Goal: Task Accomplishment & Management: Manage account settings

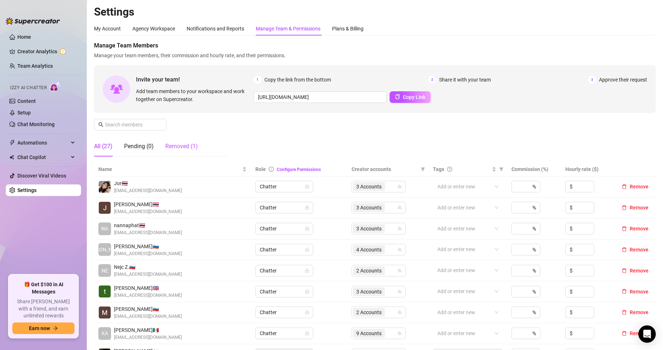
click at [174, 147] on div "Removed (1)" at bounding box center [181, 146] width 33 height 9
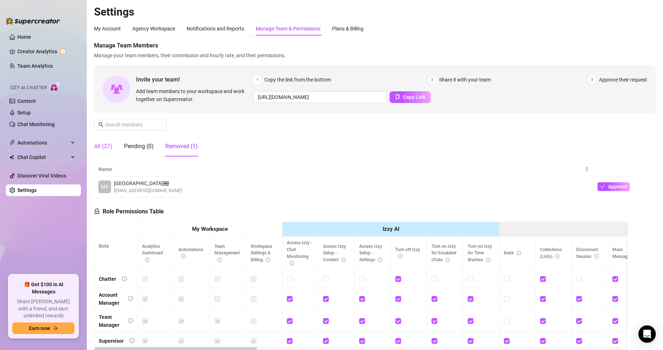
click at [101, 149] on div "All (27)" at bounding box center [103, 146] width 18 height 9
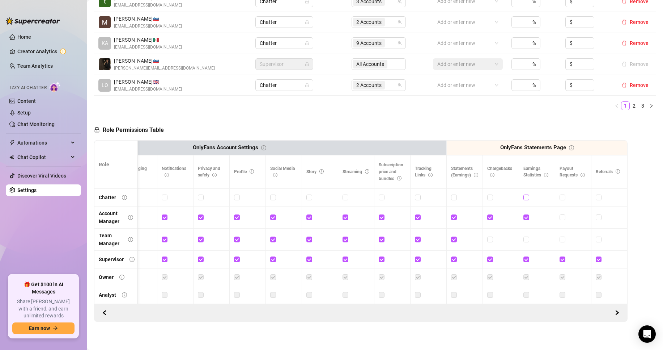
click at [524, 199] on input "checkbox" at bounding box center [526, 196] width 5 height 5
checkbox input "true"
drag, startPoint x: 187, startPoint y: 128, endPoint x: 194, endPoint y: 134, distance: 9.0
click at [187, 128] on span "Save Permissions" at bounding box center [201, 130] width 41 height 6
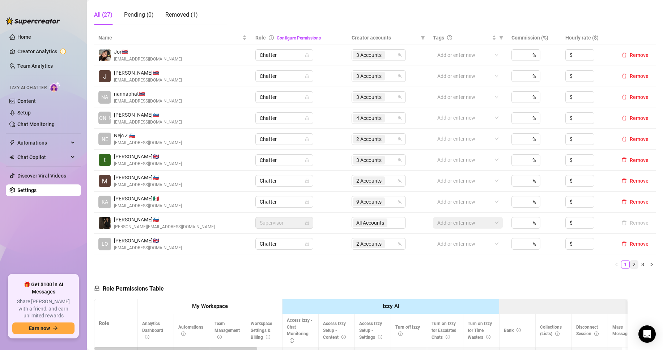
click at [630, 264] on link "2" at bounding box center [634, 264] width 8 height 8
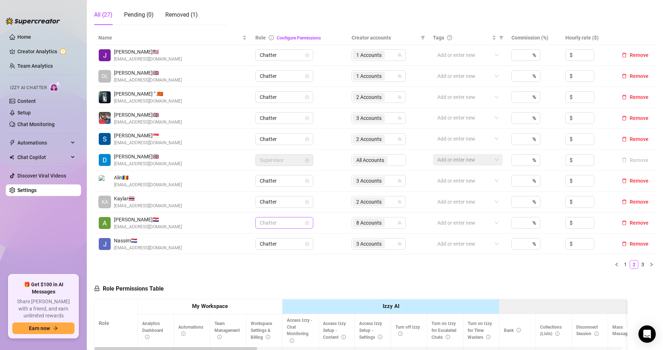
click at [275, 225] on span "Chatter" at bounding box center [284, 222] width 49 height 11
click at [275, 241] on div "Chatter" at bounding box center [282, 237] width 55 height 12
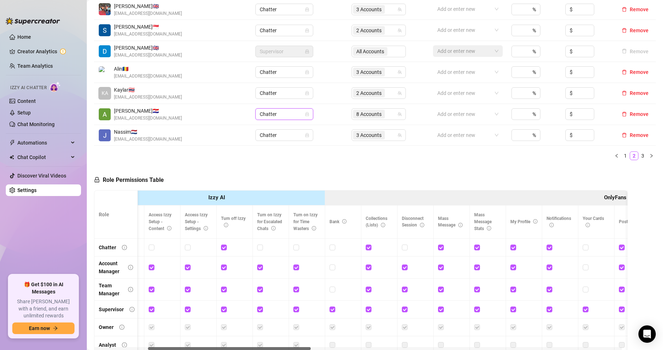
drag, startPoint x: 241, startPoint y: 348, endPoint x: 295, endPoint y: 345, distance: 54.0
click at [295, 345] on div "Role My Workspace Izzy AI OnlyFans Side Menu OnlyFans Chat Page OnlyFans Accoun…" at bounding box center [361, 273] width 534 height 166
click at [490, 227] on icon "info-circle" at bounding box center [489, 228] width 4 height 4
click at [477, 250] on span at bounding box center [477, 247] width 6 height 6
click at [477, 249] on input "checkbox" at bounding box center [476, 246] width 5 height 5
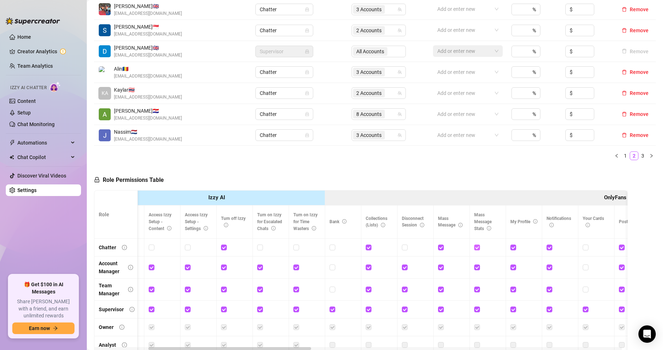
checkbox input "false"
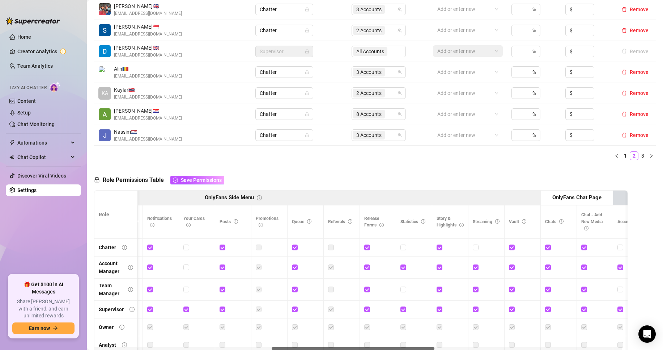
drag, startPoint x: 307, startPoint y: 349, endPoint x: 430, endPoint y: 343, distance: 123.5
click at [430, 343] on div "Role My Workspace Izzy AI OnlyFans Side Menu OnlyFans Chat Page OnlyFans Accoun…" at bounding box center [361, 273] width 534 height 166
click at [405, 246] on input "checkbox" at bounding box center [403, 246] width 5 height 5
checkbox input "true"
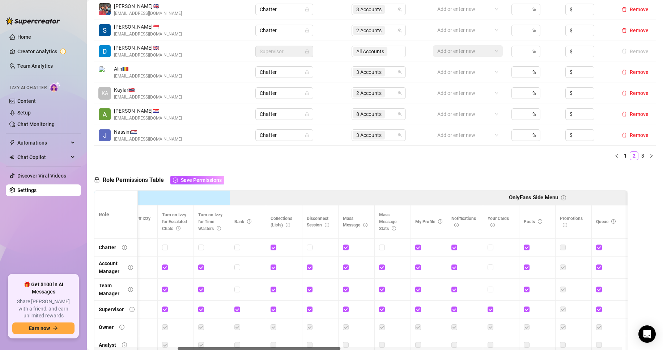
drag, startPoint x: 395, startPoint y: 348, endPoint x: 301, endPoint y: 336, distance: 94.8
click at [301, 336] on div "Role My Workspace Izzy AI OnlyFans Side Menu OnlyFans Chat Page OnlyFans Accoun…" at bounding box center [361, 273] width 534 height 166
click at [386, 247] on div at bounding box center [392, 247] width 27 height 8
click at [385, 247] on div at bounding box center [392, 247] width 27 height 8
click at [384, 247] on input "checkbox" at bounding box center [381, 246] width 5 height 5
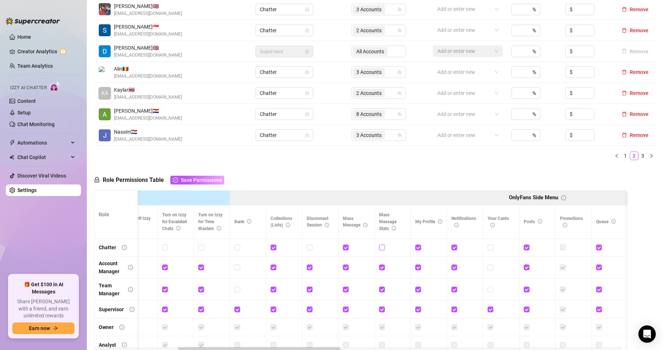
checkbox input "true"
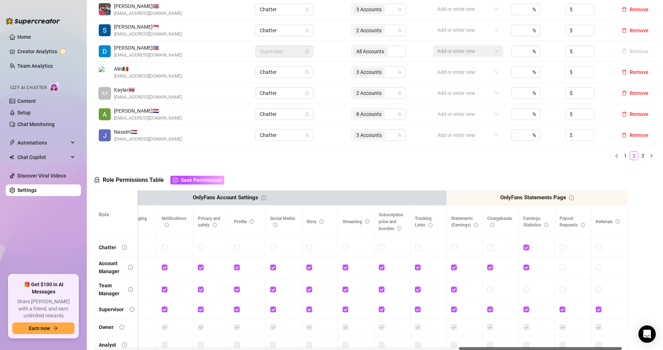
drag, startPoint x: 316, startPoint y: 348, endPoint x: 600, endPoint y: 331, distance: 283.8
click at [600, 331] on div "Role My Workspace Izzy AI OnlyFans Side Menu OnlyFans Chat Page OnlyFans Accoun…" at bounding box center [361, 273] width 534 height 166
click at [524, 249] on input "checkbox" at bounding box center [526, 246] width 5 height 5
checkbox input "false"
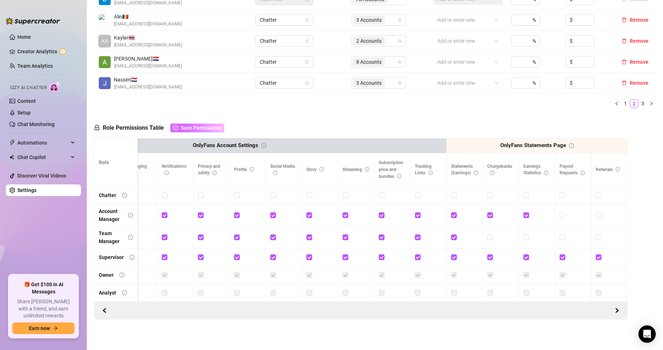
click at [204, 125] on span "Save Permissions" at bounding box center [201, 128] width 41 height 6
